Goal: Task Accomplishment & Management: Manage account settings

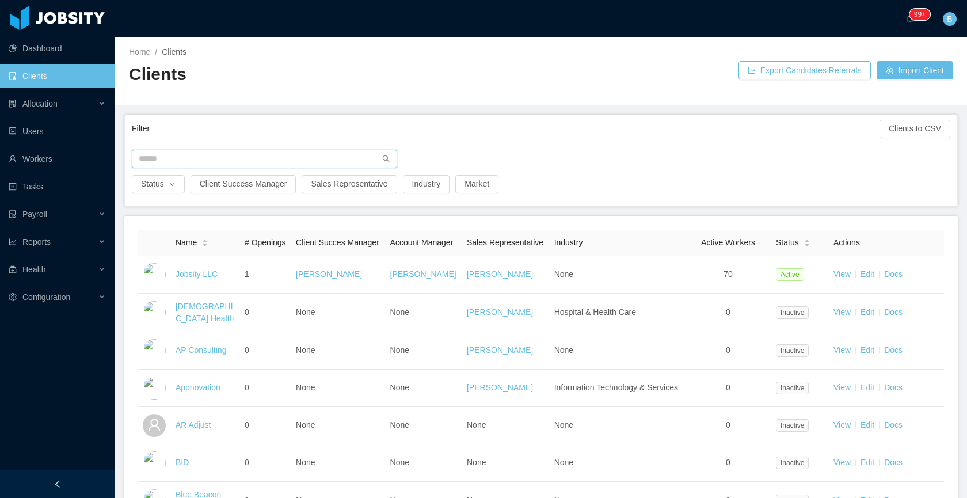
click at [198, 153] on input "text" at bounding box center [264, 159] width 265 height 18
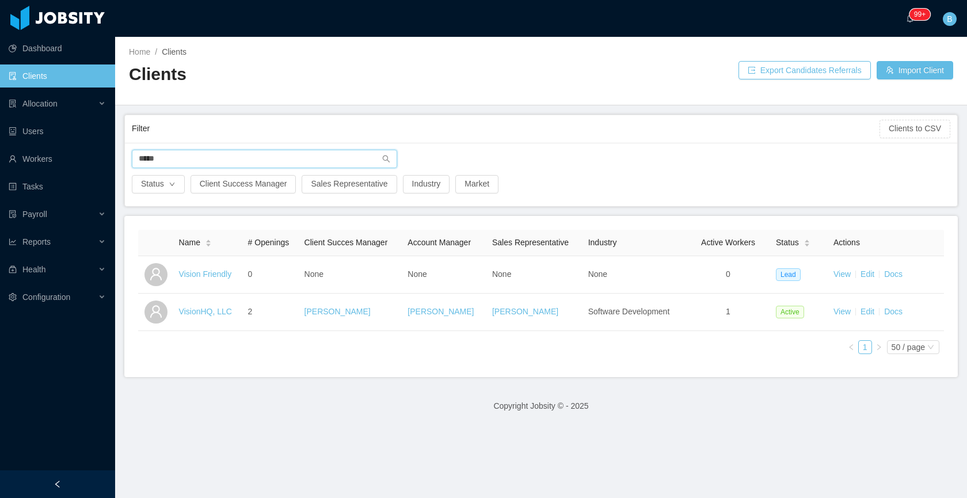
type input "*****"
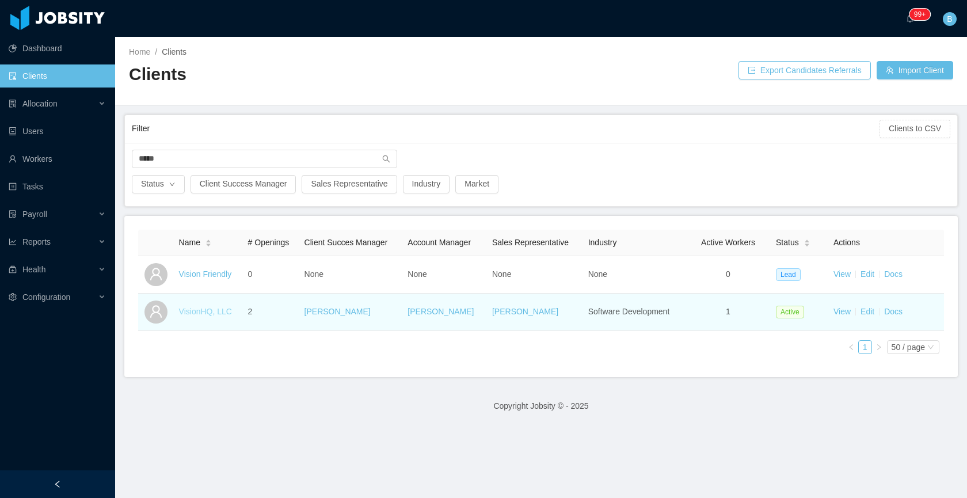
drag, startPoint x: 220, startPoint y: 315, endPoint x: 227, endPoint y: 311, distance: 8.0
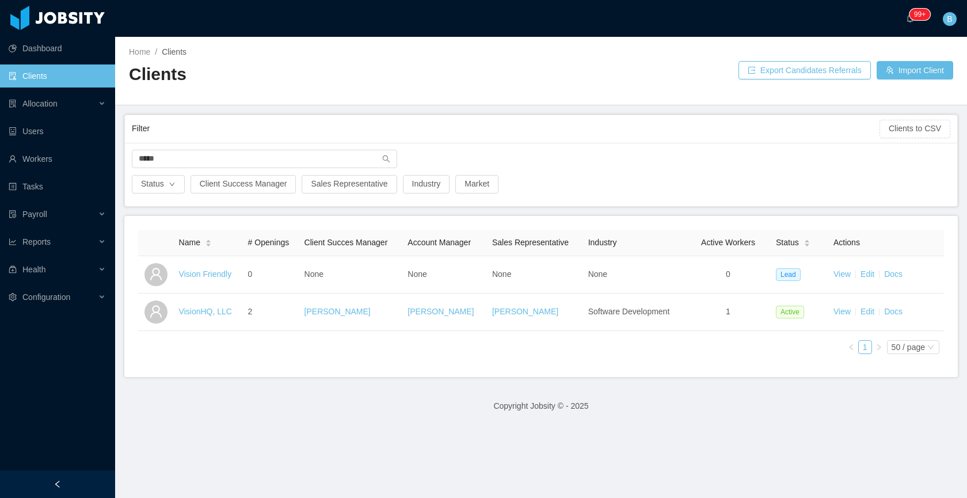
click at [220, 315] on link "VisionHQ, LLC" at bounding box center [205, 311] width 53 height 9
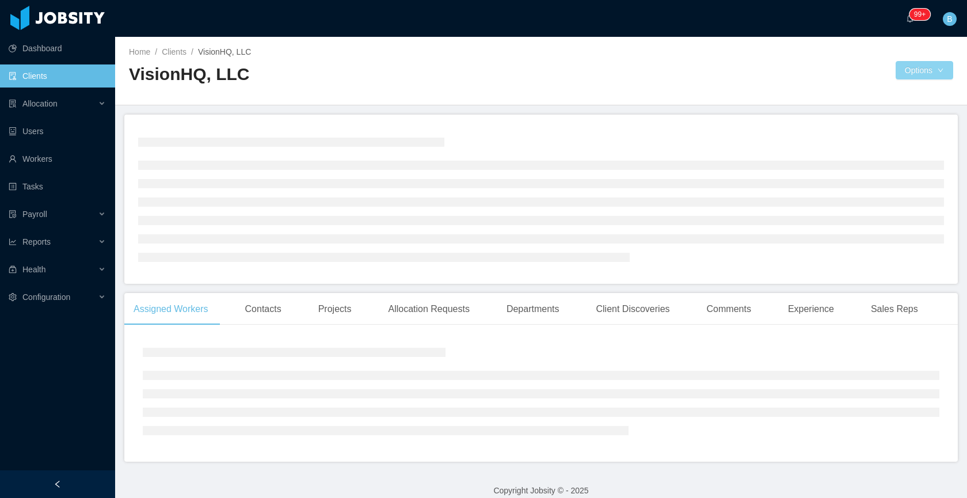
click at [895, 70] on button "Options" at bounding box center [924, 70] width 58 height 18
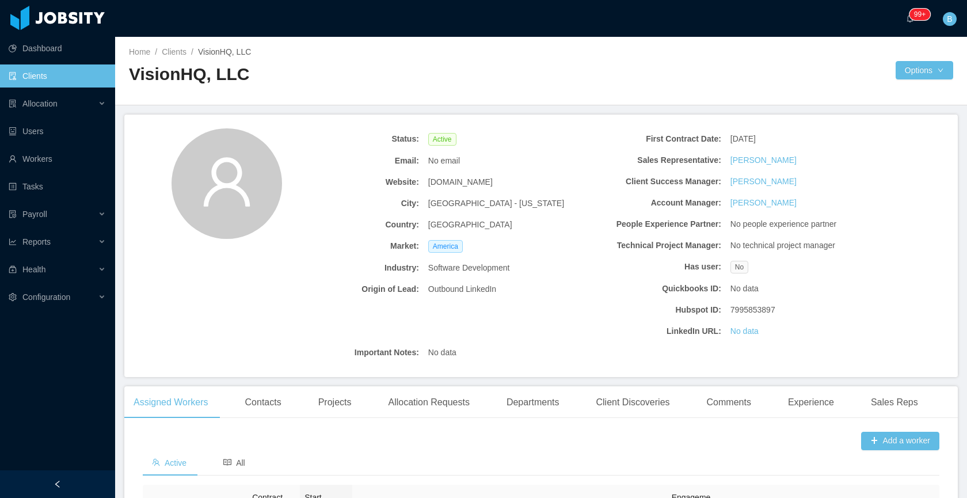
click at [236, 329] on div "Status: Active Email: No email Website: dentalhq.com City: Raleigh - North Caro…" at bounding box center [540, 246] width 833 height 262
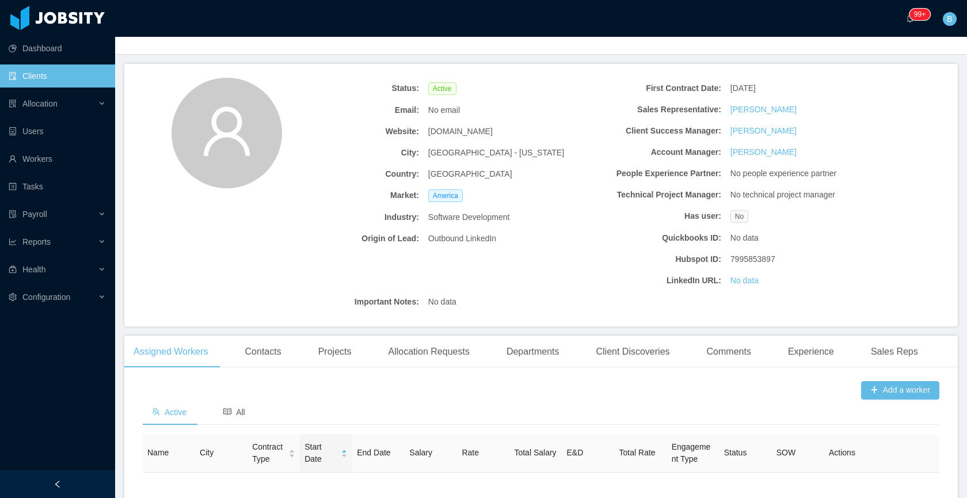
scroll to position [65, 0]
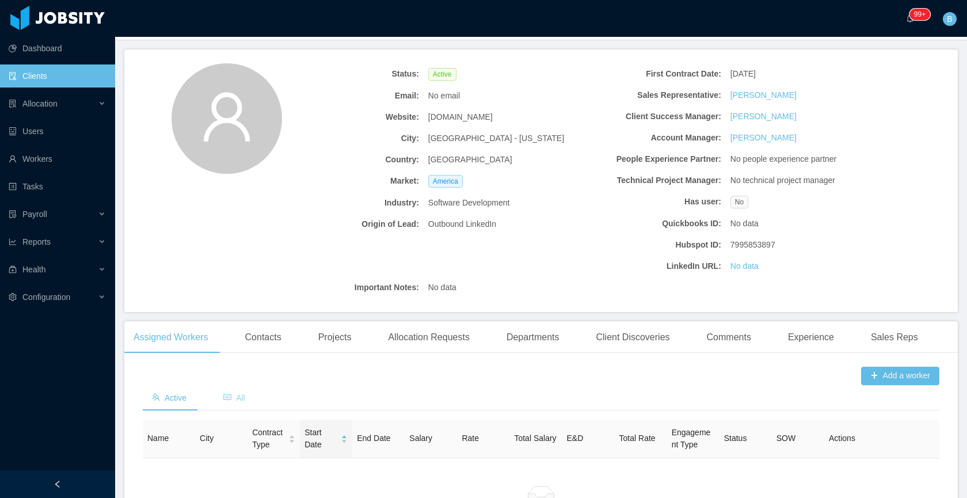
click at [231, 401] on icon "icon: read" at bounding box center [227, 397] width 8 height 8
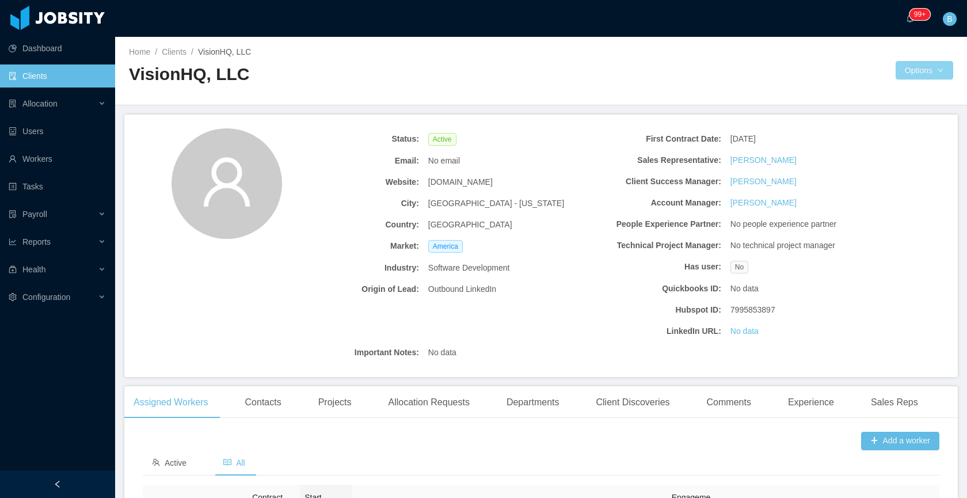
click at [909, 68] on button "Options" at bounding box center [924, 70] width 58 height 18
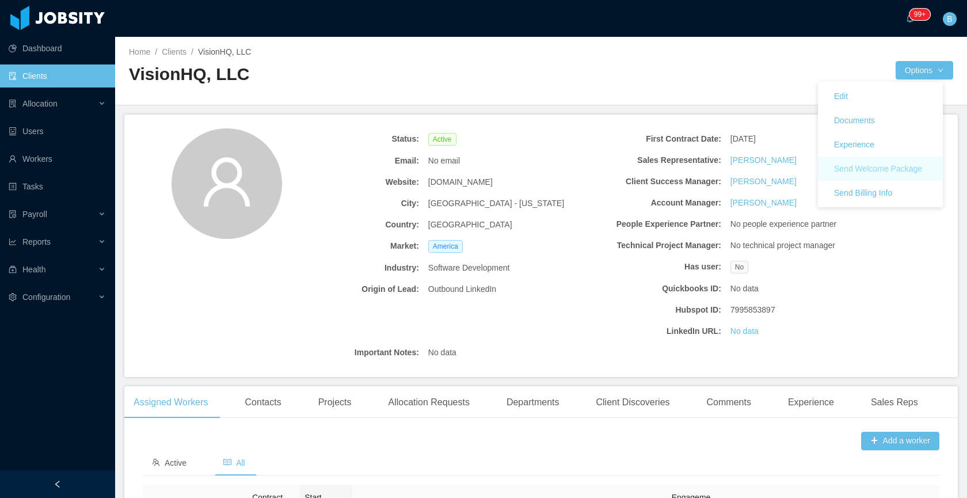
click at [853, 166] on button "Send Welcome Package" at bounding box center [878, 168] width 106 height 18
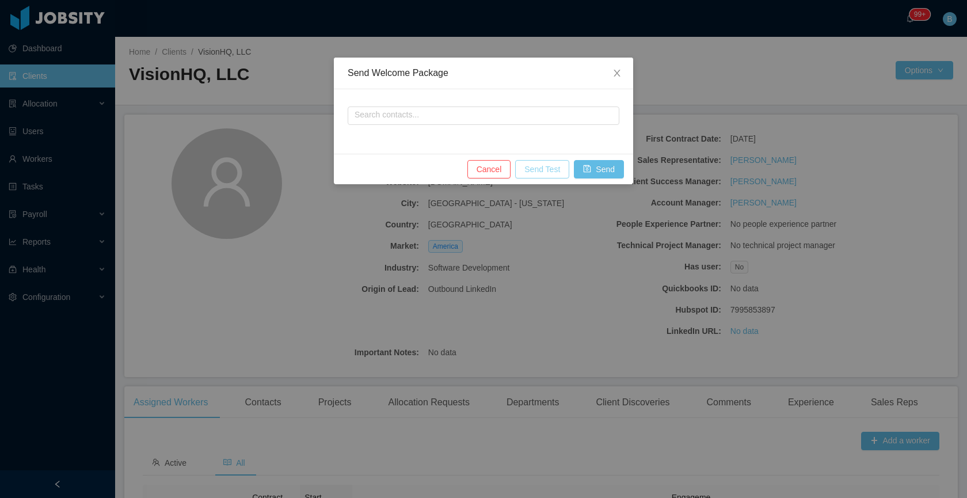
click at [527, 166] on button "Send Test" at bounding box center [542, 169] width 54 height 18
click at [504, 119] on input "text" at bounding box center [484, 115] width 272 height 18
type input "**********"
click at [583, 164] on button "Send" at bounding box center [599, 169] width 50 height 18
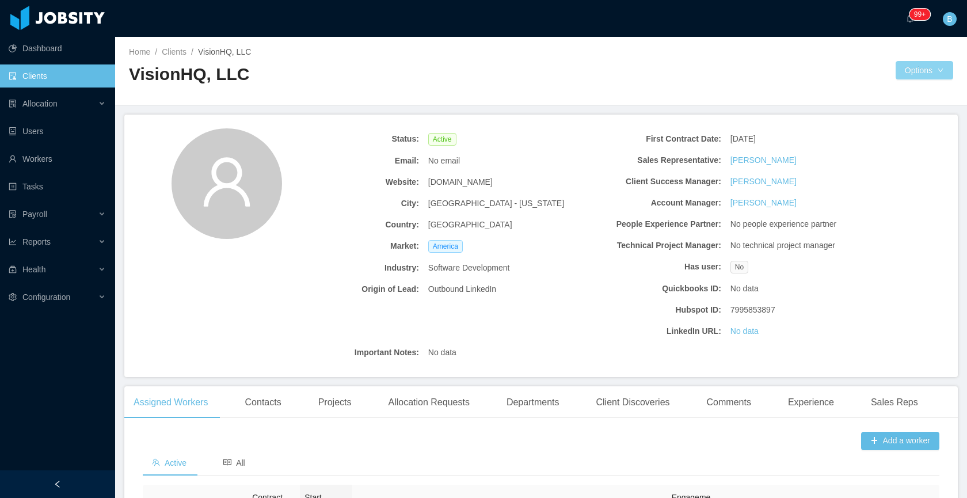
click at [901, 78] on button "Options" at bounding box center [924, 70] width 58 height 18
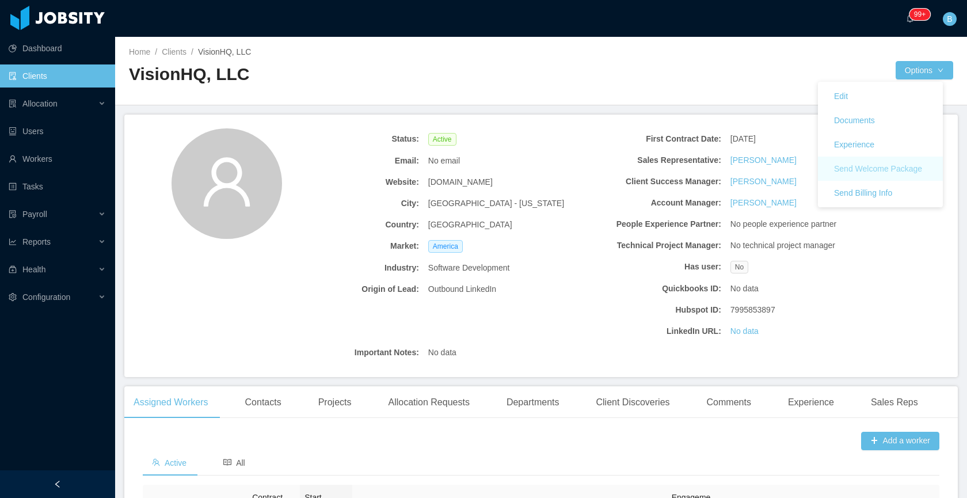
click at [881, 167] on button "Send Welcome Package" at bounding box center [878, 168] width 106 height 18
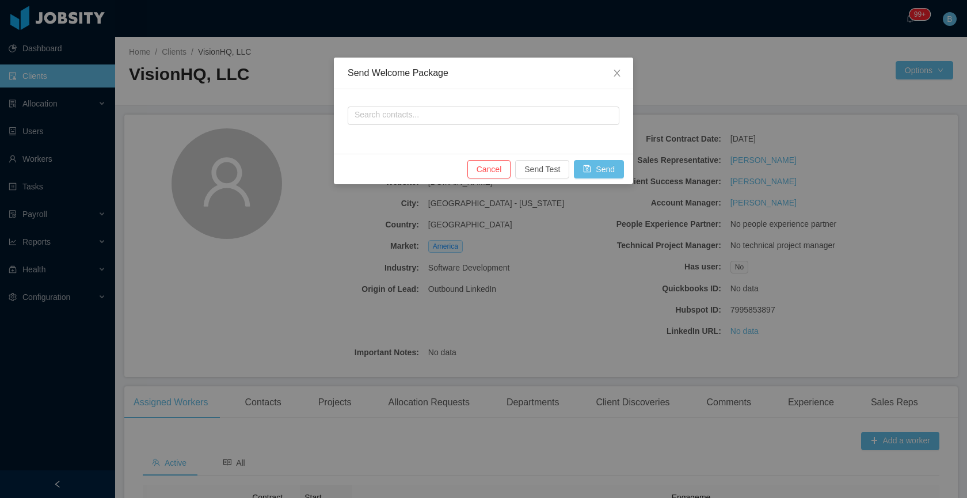
click at [485, 125] on div "Search contacts..." at bounding box center [484, 114] width 272 height 23
click at [483, 120] on input "text" at bounding box center [484, 115] width 272 height 18
click at [384, 163] on div "Cancel Send Test Send" at bounding box center [483, 169] width 299 height 31
click at [492, 169] on button "Cancel" at bounding box center [489, 169] width 44 height 18
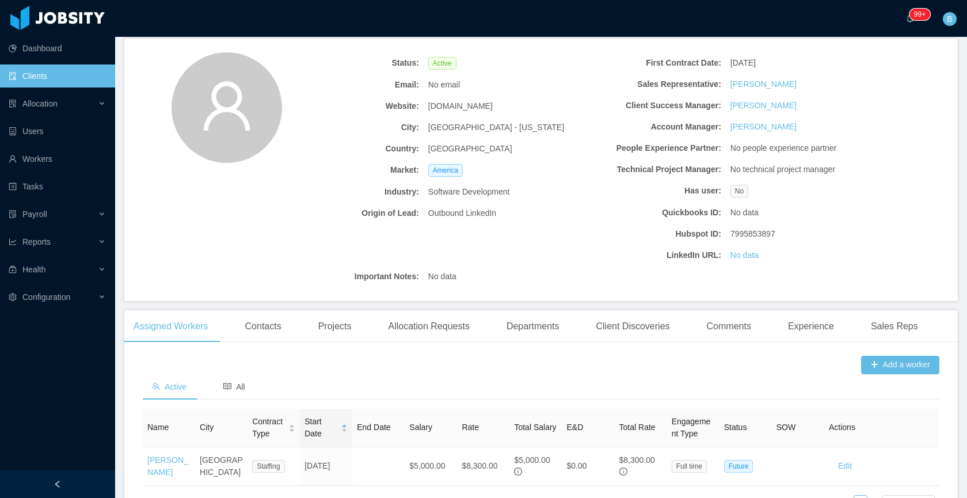
scroll to position [171, 0]
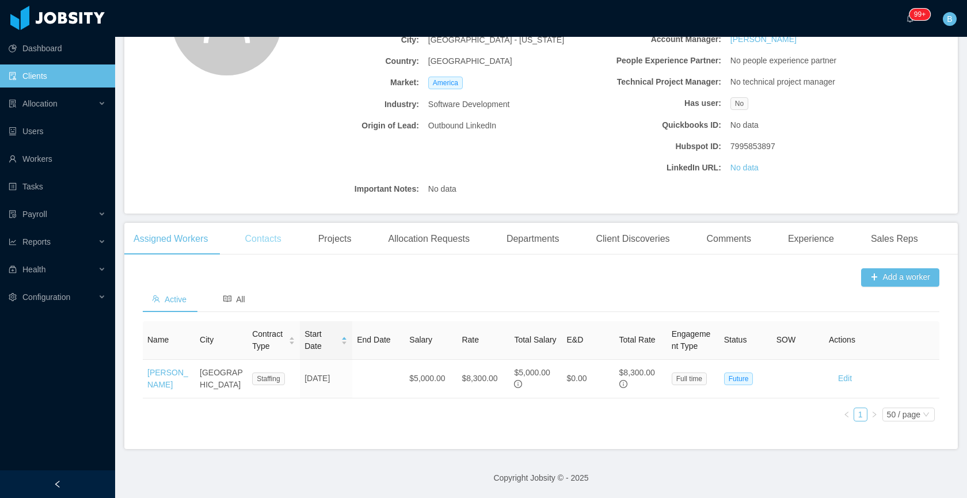
click at [266, 231] on div "Contacts" at bounding box center [263, 239] width 55 height 32
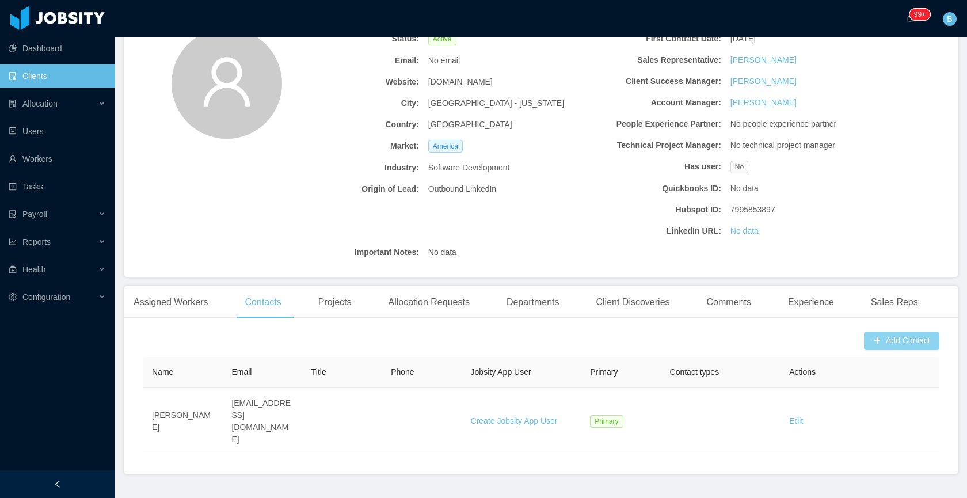
click at [883, 334] on button "Add Contact" at bounding box center [901, 340] width 75 height 18
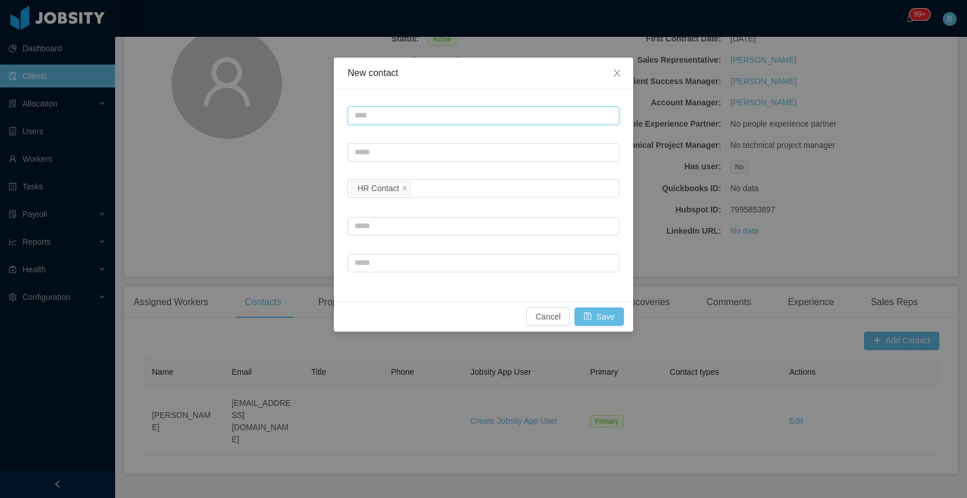
click at [397, 111] on input "text" at bounding box center [484, 115] width 272 height 18
paste input "**********"
type input "**********"
click at [374, 150] on input "text" at bounding box center [484, 152] width 272 height 18
paste input "**********"
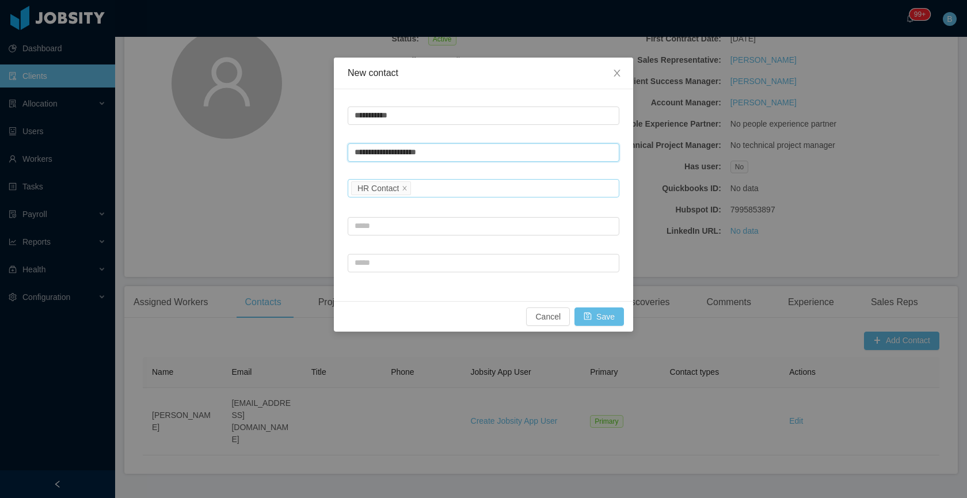
type input "**********"
click at [421, 189] on div "Contact type HR Contact" at bounding box center [481, 188] width 261 height 17
click at [441, 190] on div "Contact type HR Contact" at bounding box center [481, 188] width 261 height 17
click at [398, 227] on li "Tech Contact" at bounding box center [484, 229] width 272 height 18
click at [407, 188] on icon "icon: close" at bounding box center [405, 188] width 6 height 6
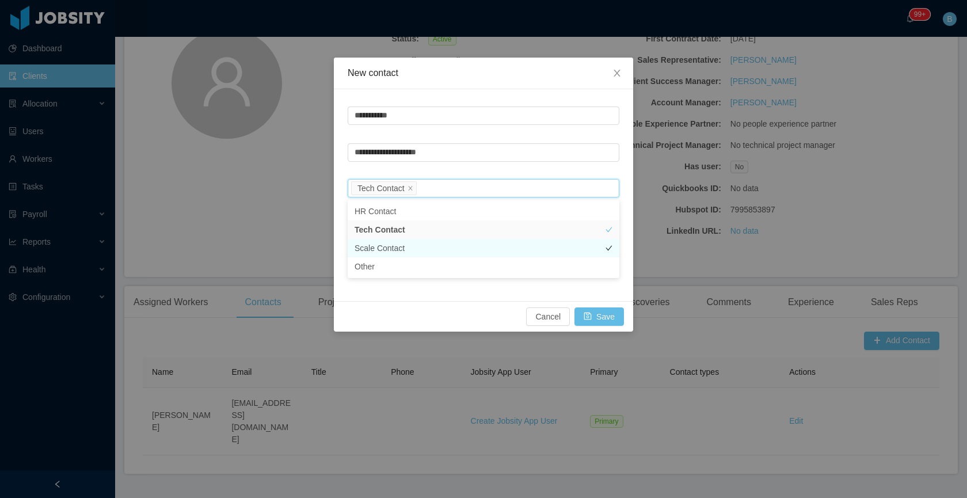
click at [380, 243] on li "Scale Contact" at bounding box center [484, 248] width 272 height 18
click at [467, 298] on div "**********" at bounding box center [483, 195] width 299 height 212
click at [411, 227] on input "text" at bounding box center [484, 226] width 272 height 18
type input "*"
type input "***"
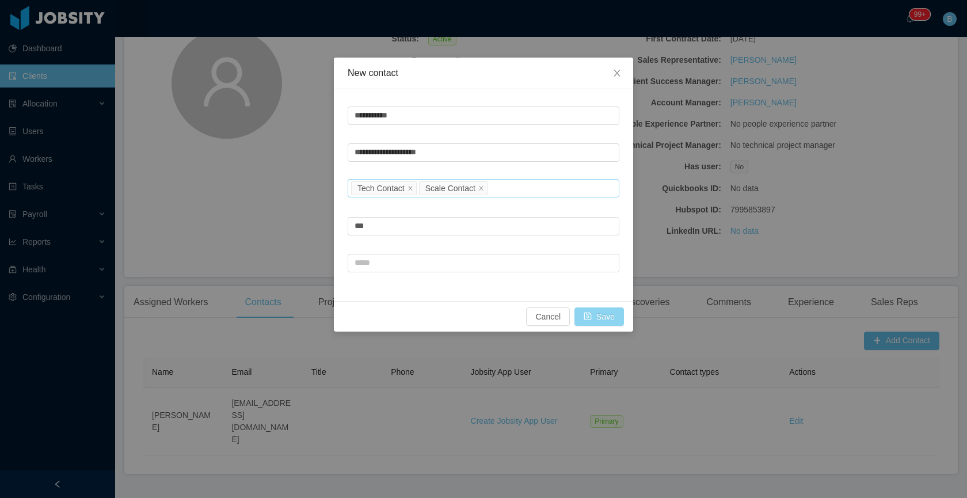
click at [597, 313] on button "Save" at bounding box center [598, 316] width 49 height 18
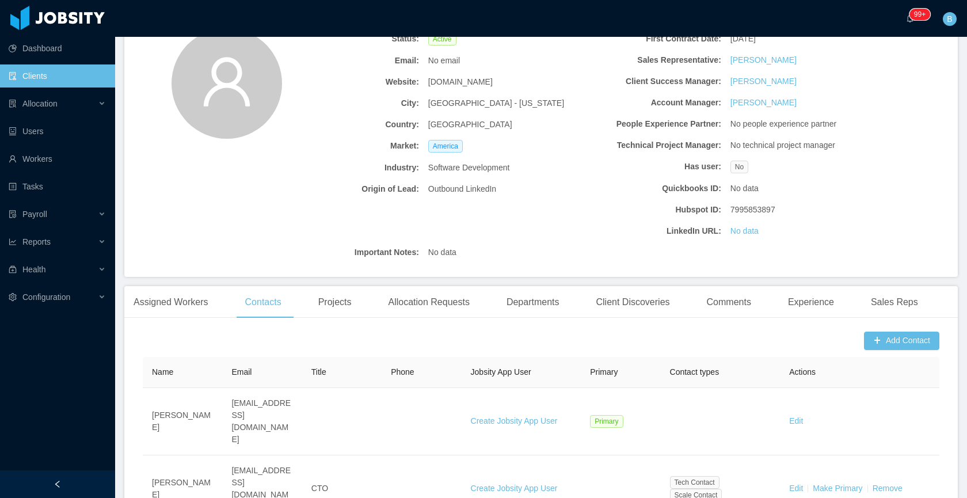
click at [884, 148] on div "Status: Active Email: No email Website: dentalhq.com City: Raleigh - North Caro…" at bounding box center [540, 145] width 833 height 262
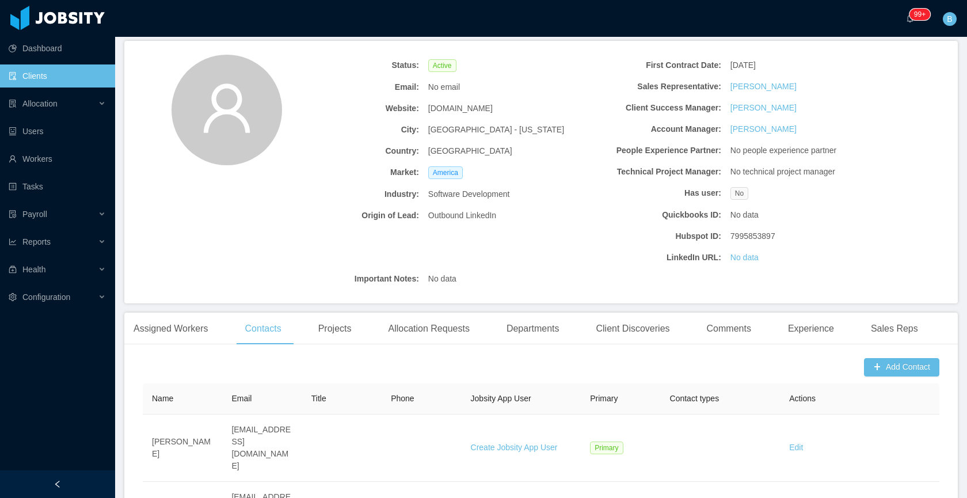
scroll to position [0, 0]
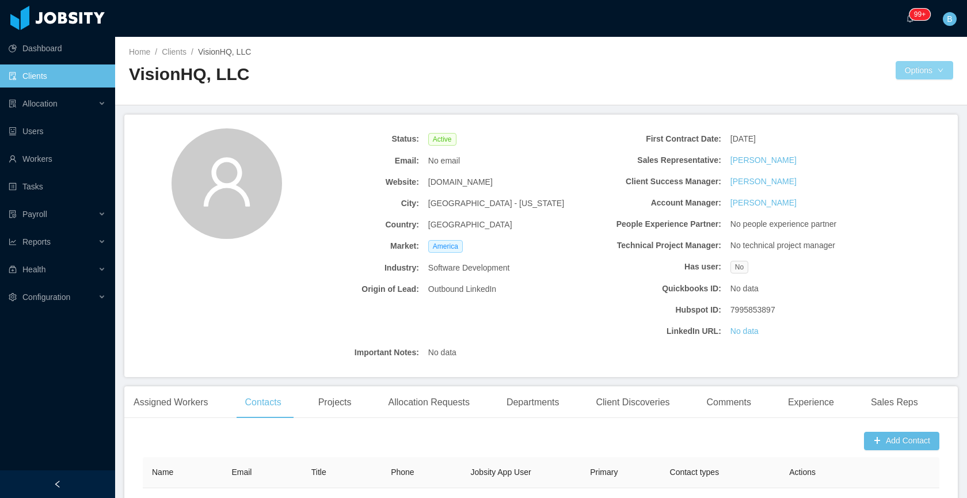
drag, startPoint x: 905, startPoint y: 75, endPoint x: 889, endPoint y: 83, distance: 18.0
click at [905, 75] on button "Options" at bounding box center [924, 70] width 58 height 18
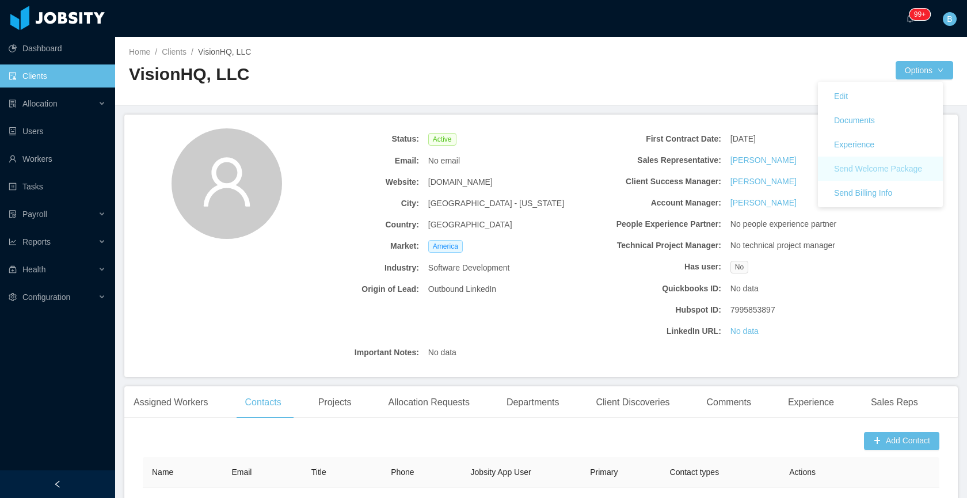
click at [882, 167] on button "Send Welcome Package" at bounding box center [878, 168] width 106 height 18
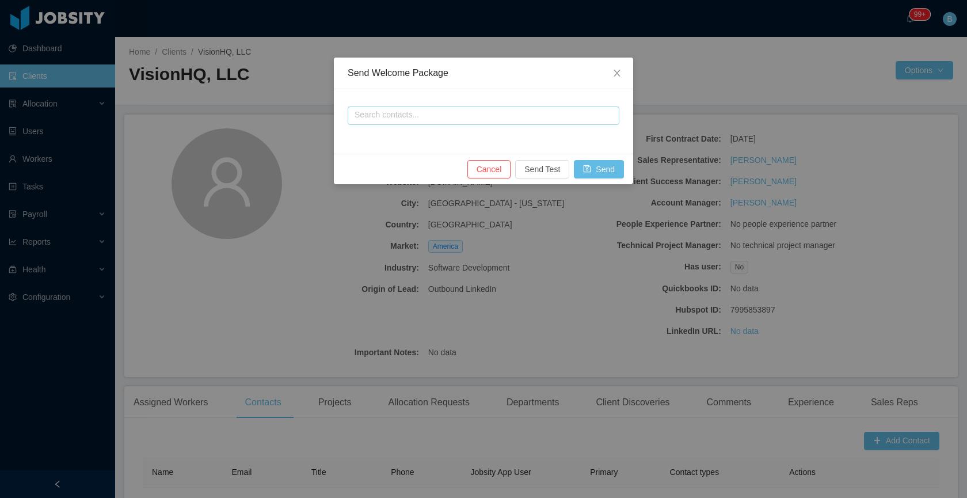
click at [497, 113] on input "text" at bounding box center [484, 115] width 272 height 18
click at [383, 153] on li "Jeff Graham" at bounding box center [484, 156] width 272 height 18
type input "**********"
click at [597, 173] on button "Send" at bounding box center [599, 169] width 50 height 18
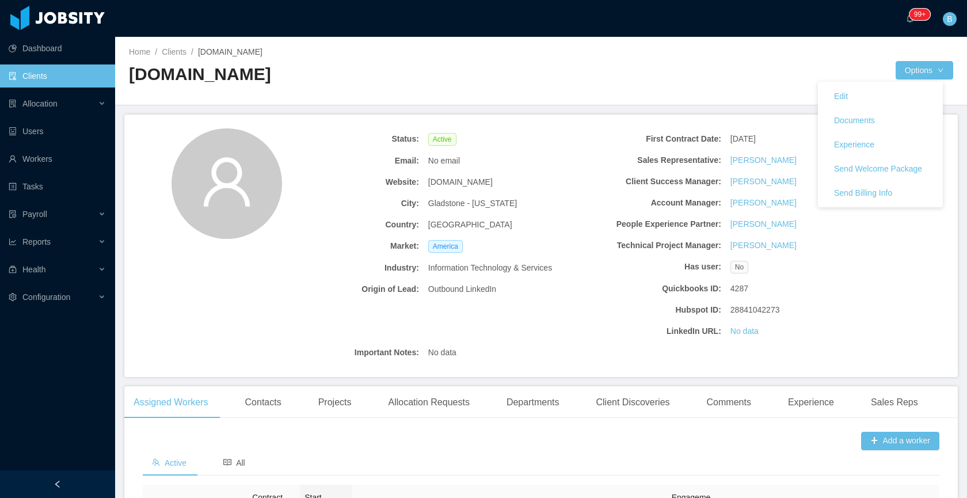
click at [680, 68] on div at bounding box center [718, 70] width 355 height 18
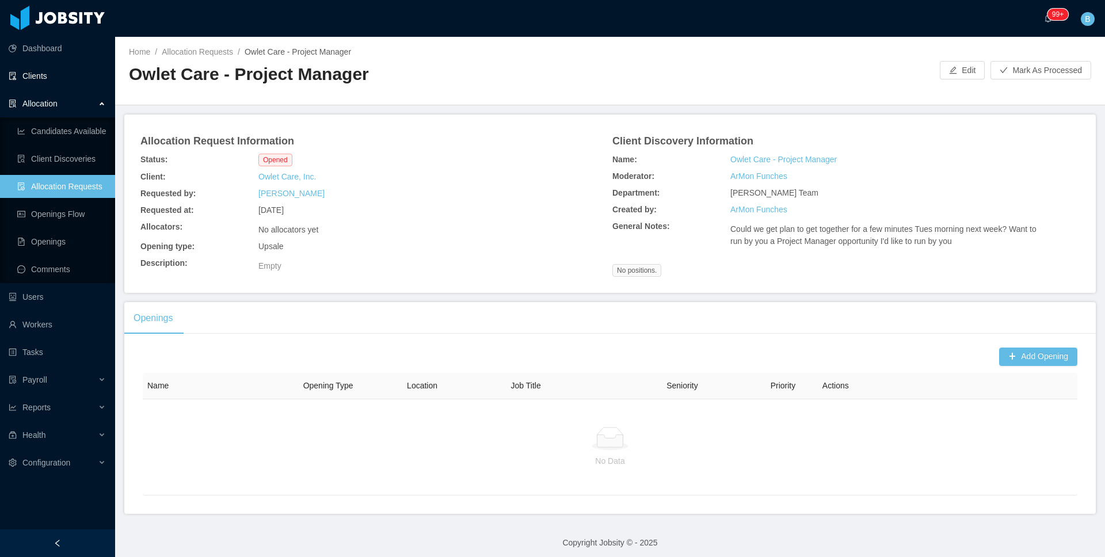
click at [31, 82] on link "Clients" at bounding box center [57, 75] width 97 height 23
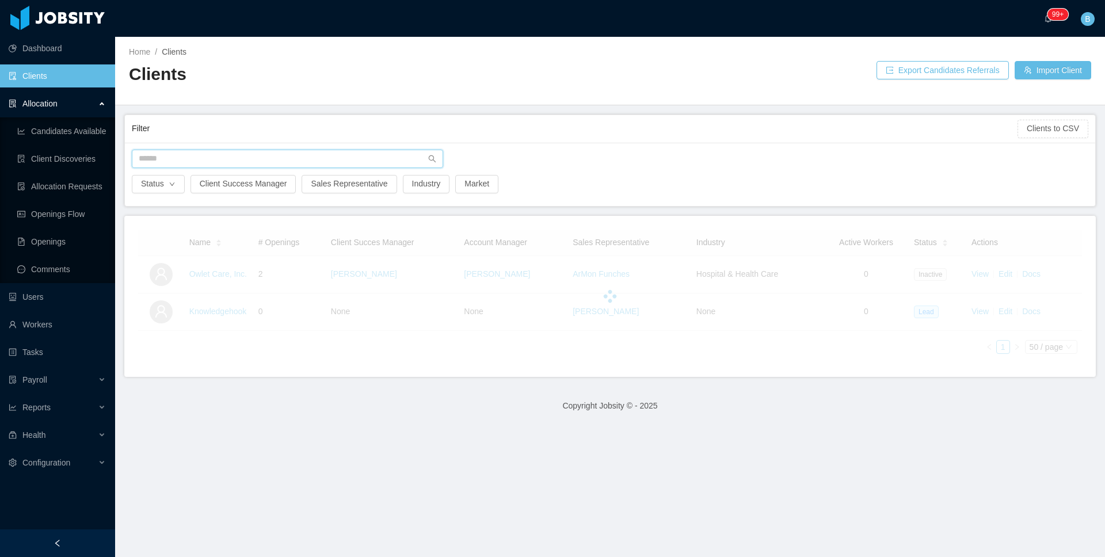
click at [312, 159] on input "text" at bounding box center [287, 159] width 311 height 18
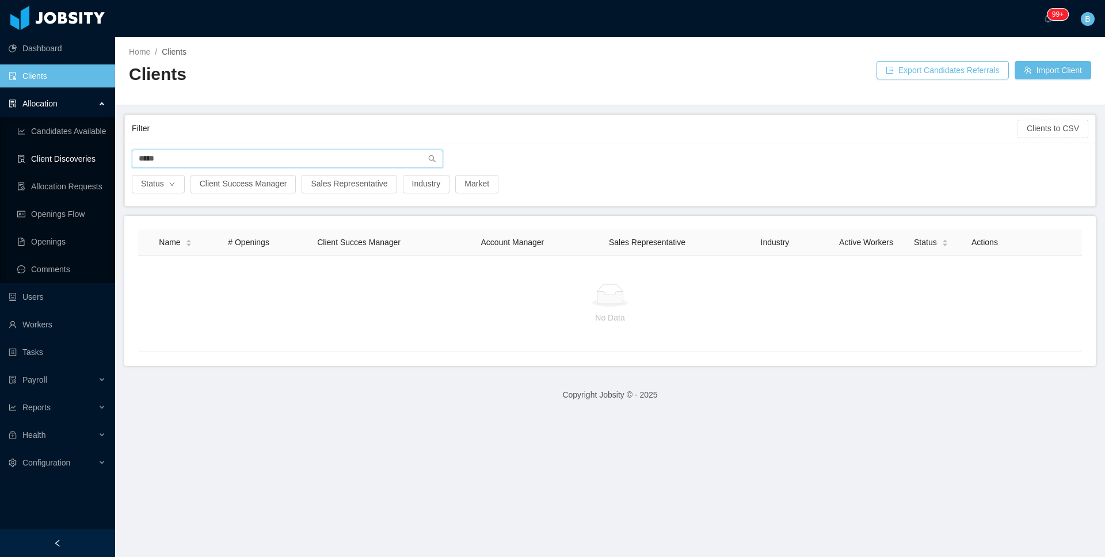
drag, startPoint x: 216, startPoint y: 158, endPoint x: 73, endPoint y: 158, distance: 143.3
click at [73, 158] on section "Dashboard Clients Allocation Candidates Available Client Discoveries Allocation…" at bounding box center [552, 278] width 1105 height 557
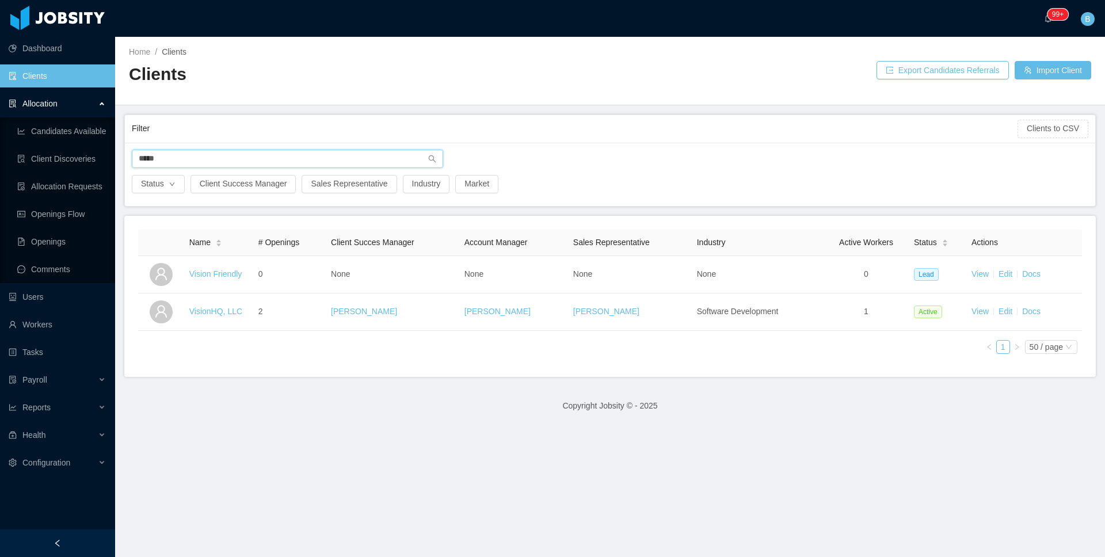
type input "*****"
drag, startPoint x: 863, startPoint y: 407, endPoint x: 903, endPoint y: 390, distance: 43.6
click at [863, 407] on footer "Copyright Jobsity © - 2025" at bounding box center [610, 406] width 990 height 40
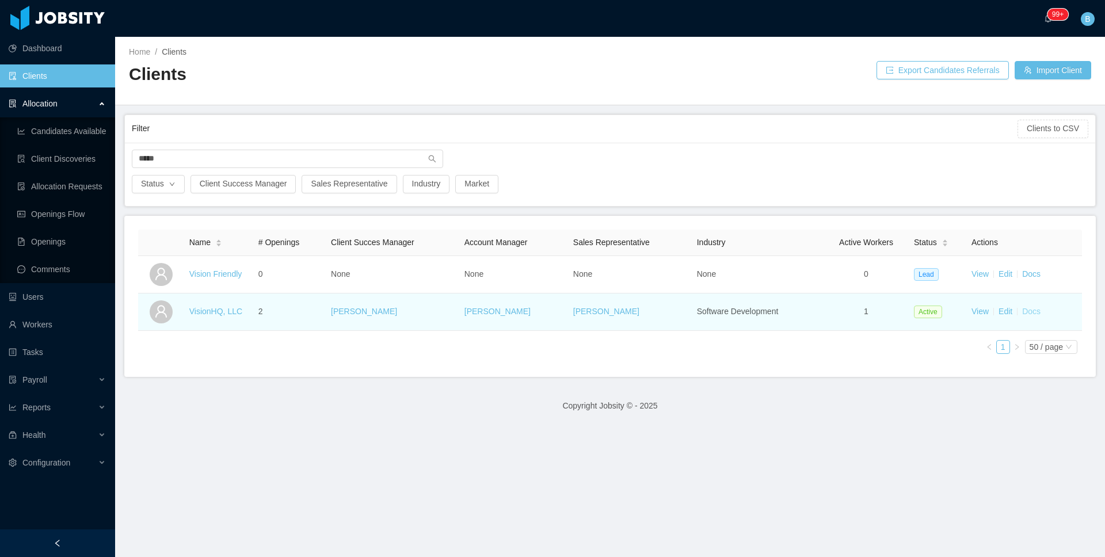
click at [1022, 313] on link "Docs" at bounding box center [1031, 311] width 18 height 9
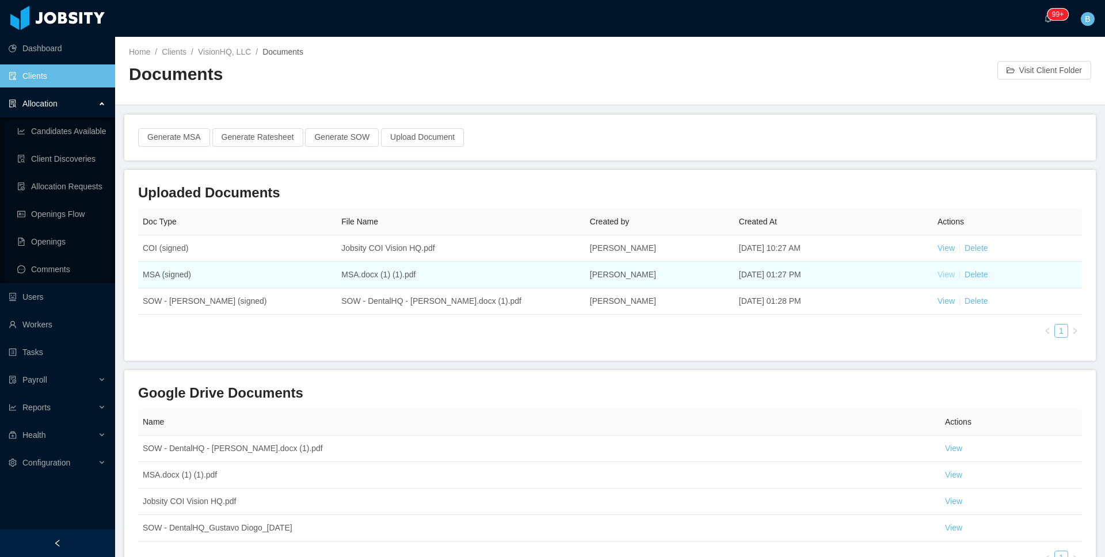
click at [946, 273] on link "View" at bounding box center [945, 274] width 17 height 9
